Goal: Task Accomplishment & Management: Use online tool/utility

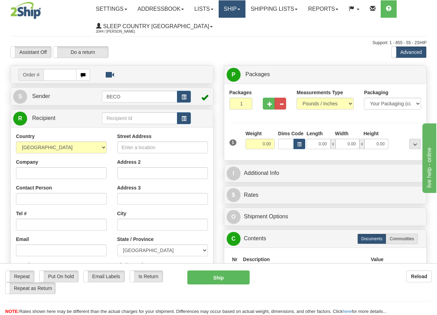
click at [237, 11] on link "Ship" at bounding box center [232, 8] width 27 height 17
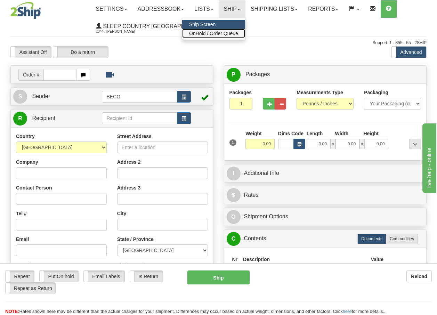
click at [232, 33] on span "OnHold / Order Queue" at bounding box center [213, 34] width 49 height 6
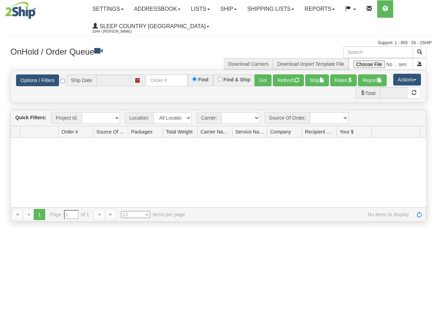
type input "[DATE]"
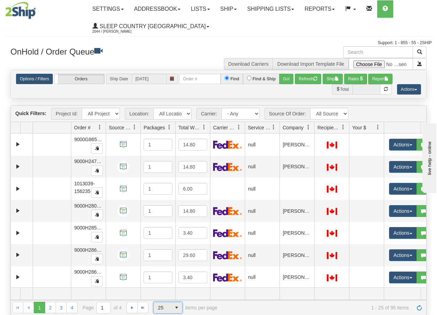
click at [175, 310] on span "select" at bounding box center [176, 307] width 11 height 11
click at [168, 297] on li "100" at bounding box center [168, 297] width 29 height 10
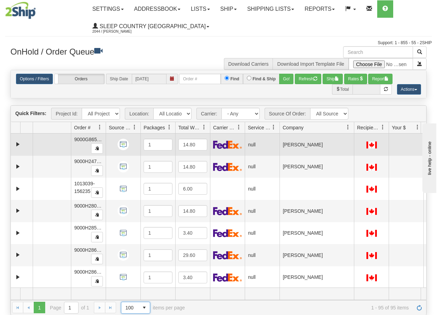
drag, startPoint x: 315, startPoint y: 128, endPoint x: 358, endPoint y: 134, distance: 43.2
click at [358, 134] on div "Quick Filters: Project Id: All Projects Location: All Locations BECO Carrier: -…" at bounding box center [218, 210] width 416 height 210
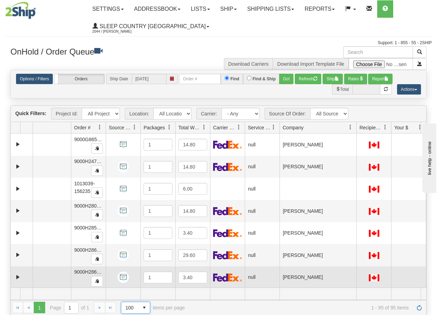
click at [411, 282] on td at bounding box center [408, 277] width 35 height 22
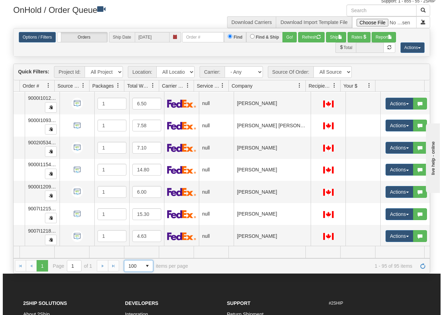
scroll to position [1953, 54]
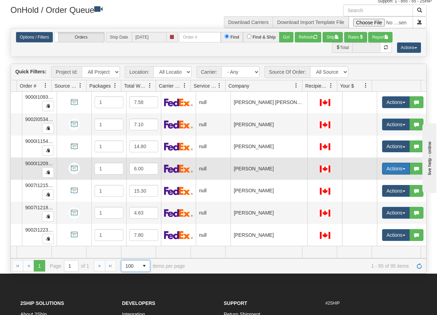
click at [403, 168] on span "button" at bounding box center [404, 168] width 3 height 1
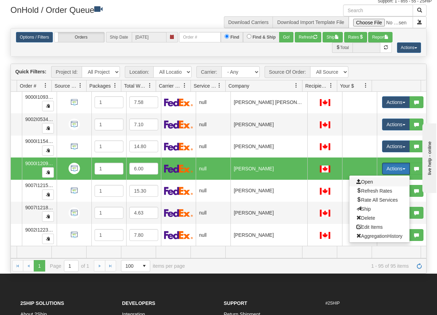
click at [359, 179] on span "Open" at bounding box center [365, 182] width 17 height 6
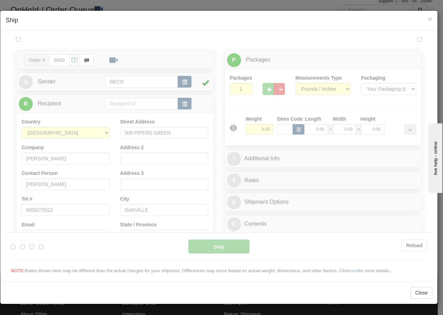
scroll to position [0, 0]
type input "13:44"
type input "16:00"
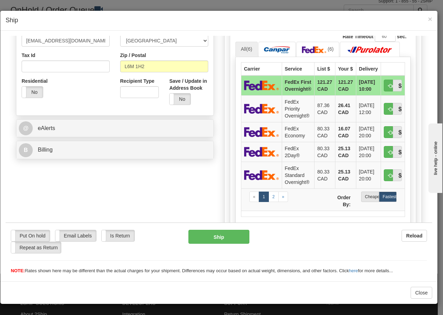
scroll to position [213, 0]
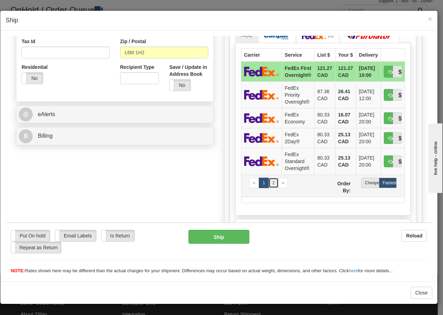
click at [270, 183] on link "2" at bounding box center [273, 182] width 10 height 10
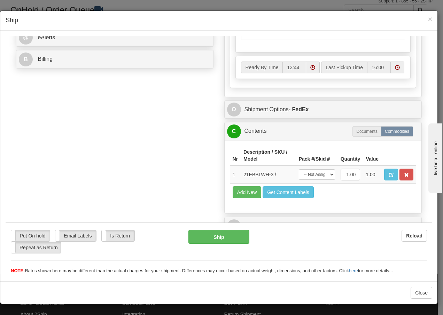
scroll to position [302, 0]
click at [324, 177] on select "-- Not Assigned -- Package 1" at bounding box center [317, 174] width 36 height 10
select select "0"
click at [299, 169] on select "-- Not Assigned -- Package 1" at bounding box center [317, 174] width 36 height 10
click at [194, 234] on button "Ship" at bounding box center [218, 237] width 61 height 14
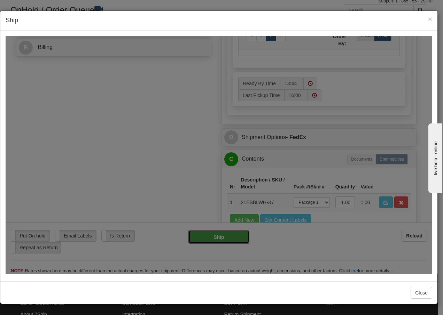
type input "92"
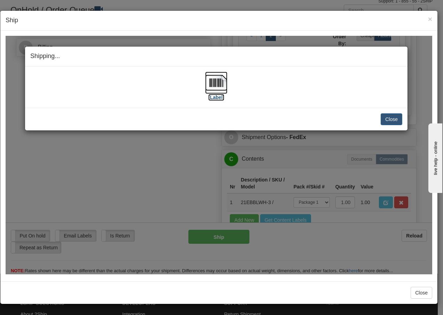
click at [218, 86] on img at bounding box center [216, 82] width 22 height 22
click at [396, 116] on button "Close" at bounding box center [391, 119] width 22 height 12
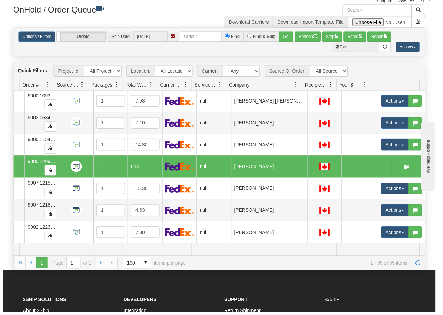
scroll to position [0, 49]
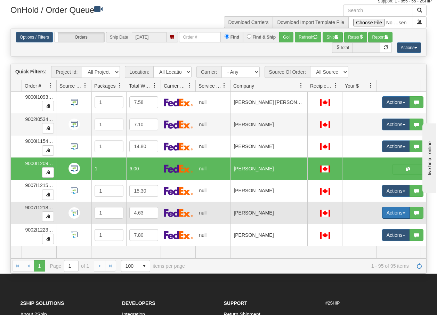
click at [405, 209] on button "Actions" at bounding box center [396, 213] width 28 height 12
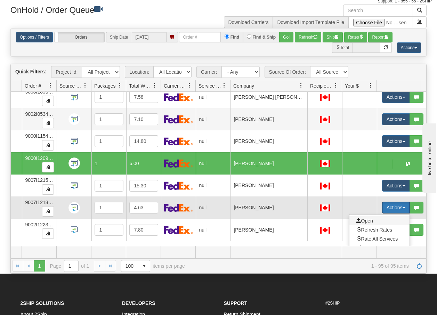
click at [368, 218] on span "Open" at bounding box center [365, 221] width 17 height 6
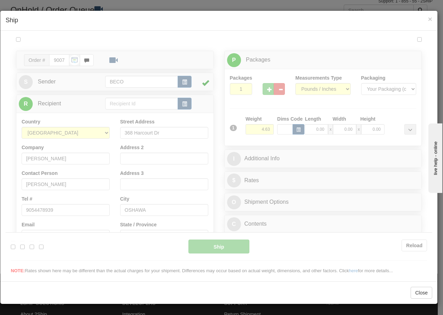
scroll to position [0, 0]
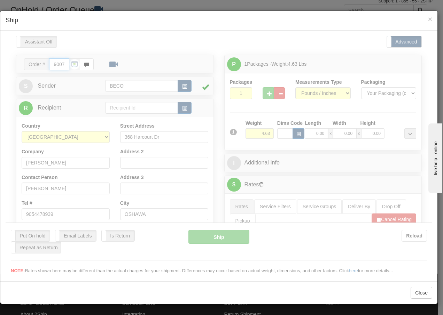
type input "13:45"
type input "16:00"
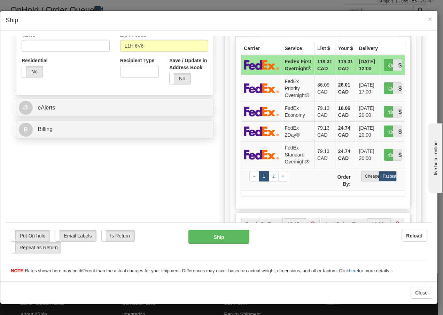
scroll to position [223, 0]
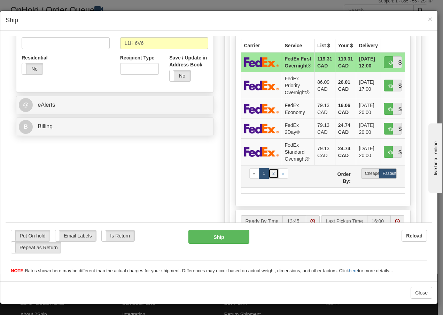
click at [270, 178] on link "2" at bounding box center [273, 173] width 10 height 10
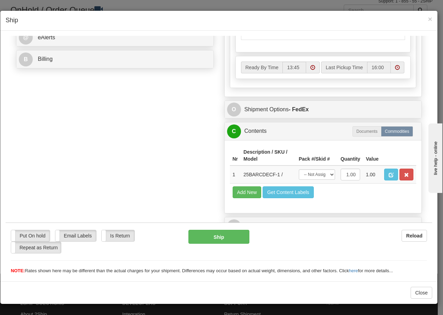
scroll to position [302, 0]
drag, startPoint x: 319, startPoint y: 174, endPoint x: 319, endPoint y: 178, distance: 3.8
click at [319, 174] on select "-- Not Assigned -- Package 1" at bounding box center [317, 174] width 36 height 10
select select "0"
click at [299, 169] on select "-- Not Assigned -- Package 1" at bounding box center [317, 174] width 36 height 10
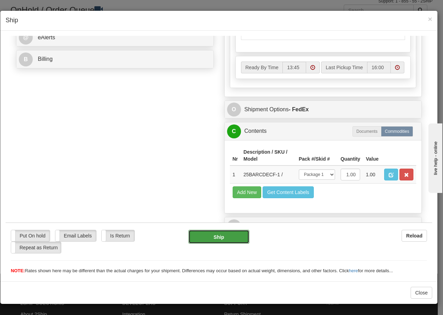
click at [216, 239] on button "Ship" at bounding box center [218, 237] width 61 height 14
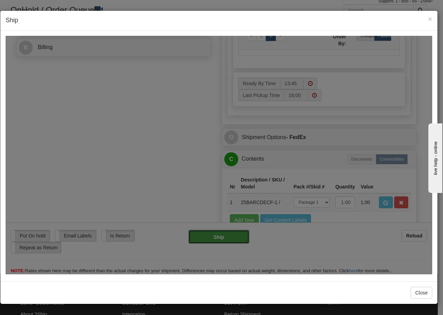
type input "92"
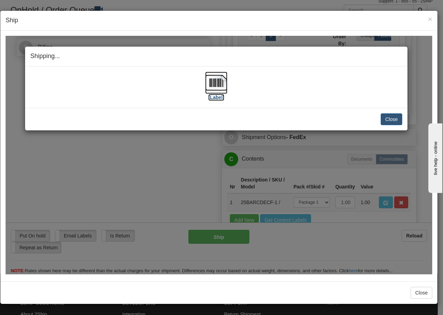
click at [213, 81] on img at bounding box center [216, 82] width 22 height 22
click at [388, 116] on button "Close" at bounding box center [391, 119] width 22 height 12
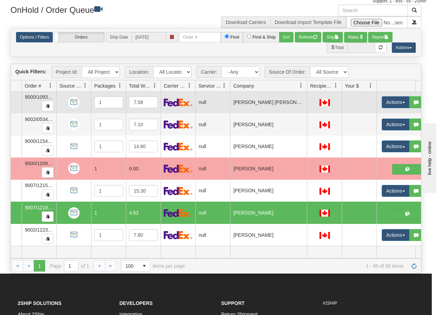
scroll to position [0, 49]
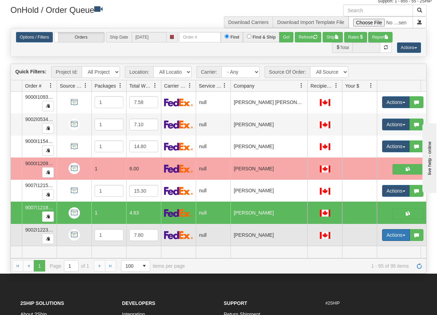
click at [404, 229] on button "Actions" at bounding box center [396, 235] width 28 height 12
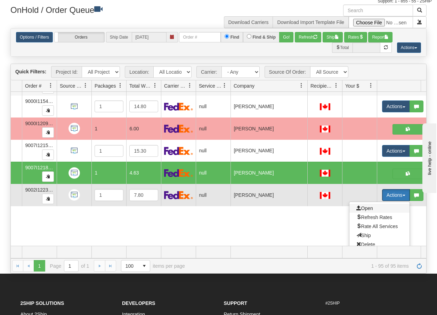
click at [365, 206] on span "Open" at bounding box center [365, 209] width 17 height 6
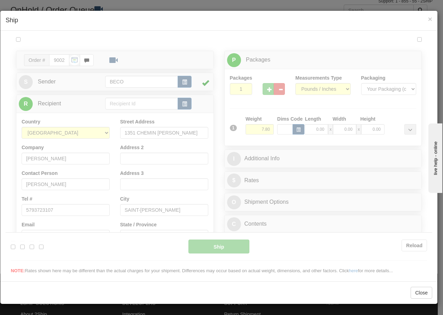
scroll to position [0, 0]
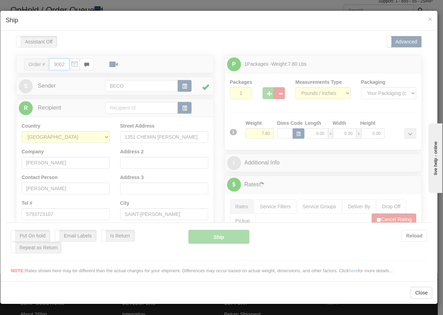
type input "13:46"
type input "16:00"
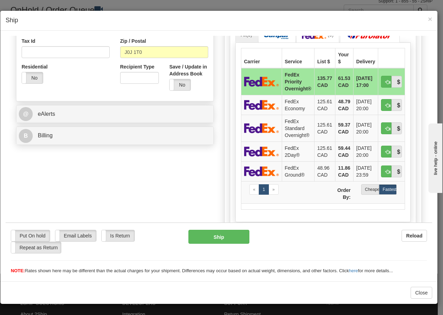
scroll to position [218, 0]
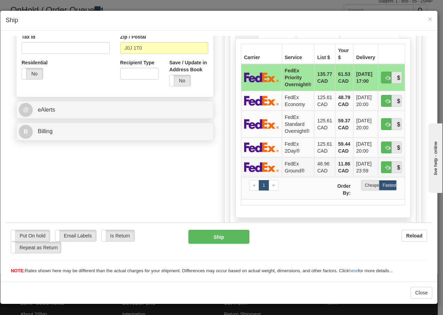
click at [291, 170] on td "FedEx Ground®" at bounding box center [297, 167] width 32 height 20
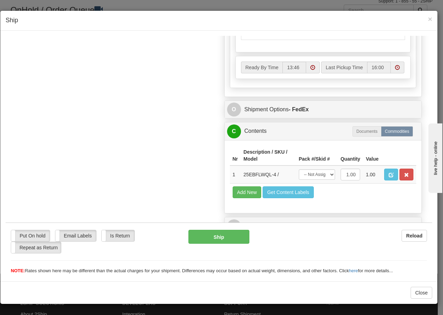
scroll to position [395, 0]
click at [319, 176] on select "-- Not Assigned -- Package 1" at bounding box center [317, 174] width 36 height 10
select select "0"
click at [299, 169] on select "-- Not Assigned -- Package 1" at bounding box center [317, 174] width 36 height 10
click at [214, 241] on button "Ship" at bounding box center [218, 237] width 61 height 14
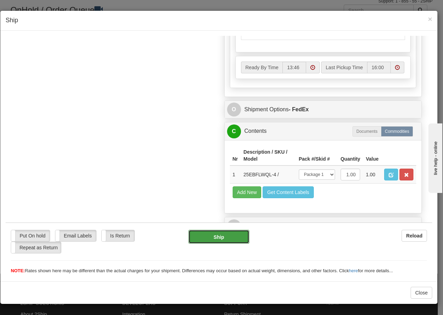
type input "92"
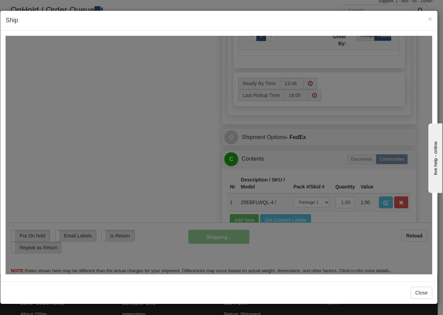
scroll to position [423, 0]
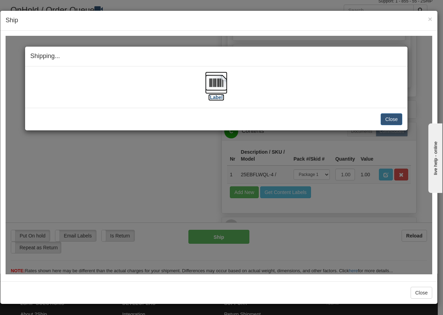
click at [215, 83] on img at bounding box center [216, 82] width 22 height 22
click at [391, 118] on button "Close" at bounding box center [391, 119] width 22 height 12
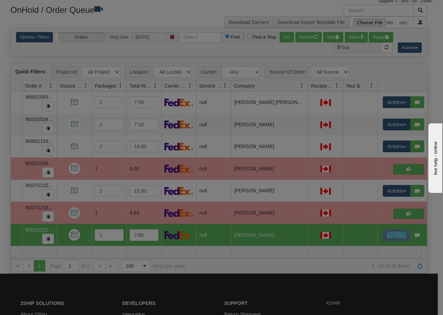
scroll to position [0, 0]
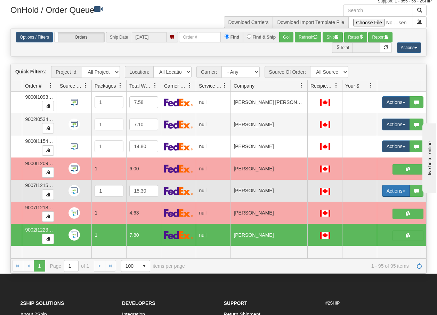
click at [404, 189] on button "Actions" at bounding box center [396, 191] width 28 height 12
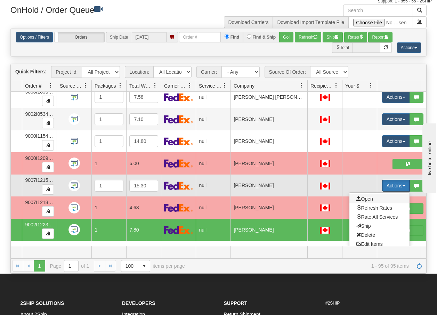
click at [367, 201] on span "Open" at bounding box center [365, 199] width 17 height 6
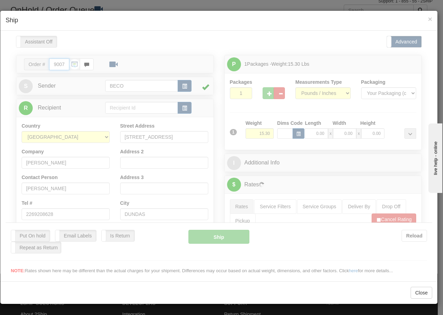
type input "13:46"
type input "16:00"
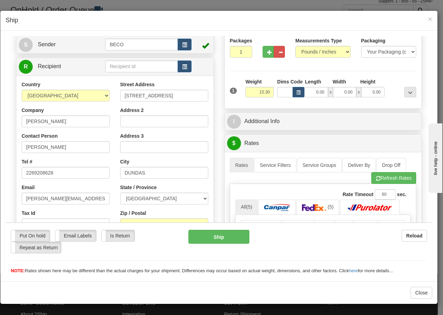
scroll to position [9, 0]
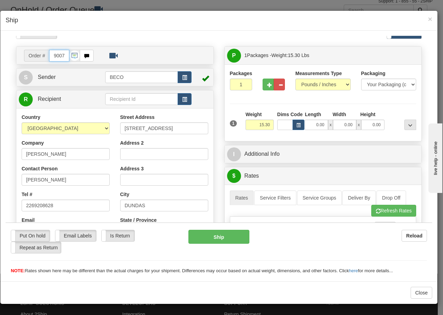
click at [65, 53] on input "9007I121511_BECO" at bounding box center [59, 55] width 20 height 12
drag, startPoint x: 55, startPoint y: 53, endPoint x: 61, endPoint y: 56, distance: 6.7
click at [55, 53] on input "9007I121511_BECO" at bounding box center [59, 55] width 20 height 12
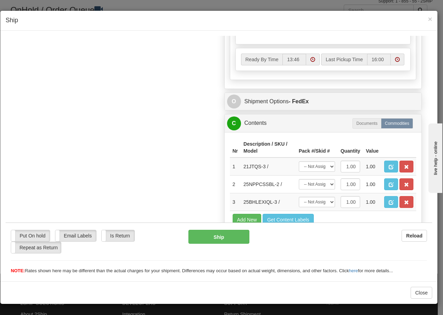
scroll to position [431, 0]
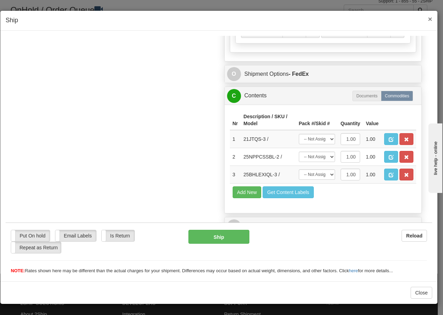
click at [429, 21] on span "×" at bounding box center [430, 19] width 4 height 8
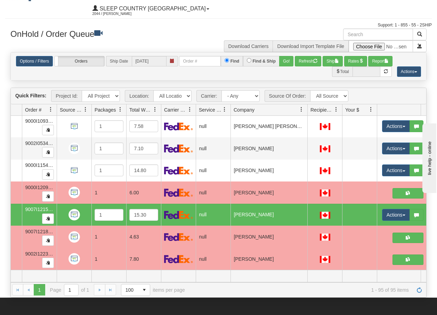
scroll to position [0, 0]
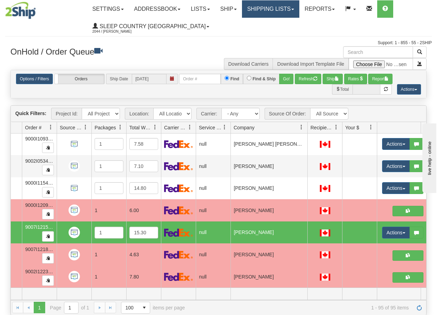
click at [285, 11] on link "Shipping lists" at bounding box center [270, 8] width 57 height 17
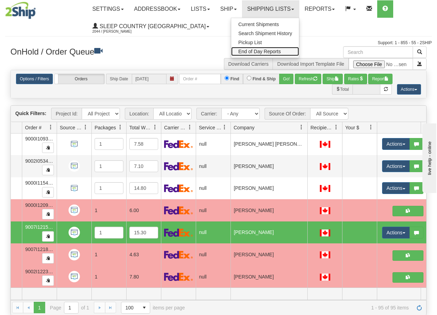
click at [261, 53] on span "End of Day Reports" at bounding box center [259, 52] width 42 height 6
